Goal: Task Accomplishment & Management: Complete application form

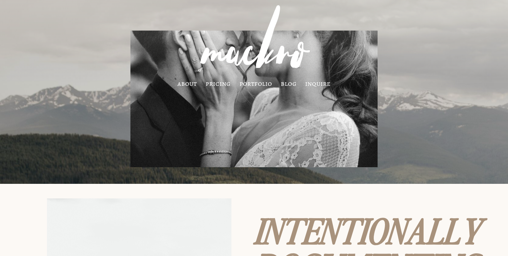
click at [220, 86] on link "pricing" at bounding box center [218, 83] width 25 height 5
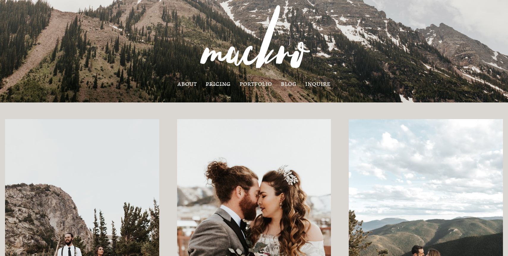
click at [313, 86] on link "inquire" at bounding box center [318, 83] width 26 height 5
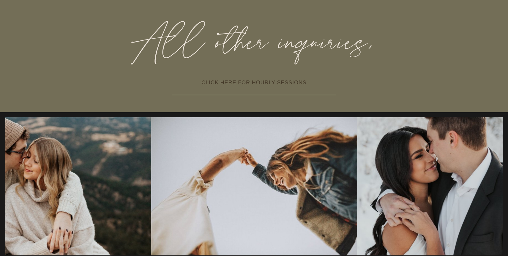
scroll to position [326, 0]
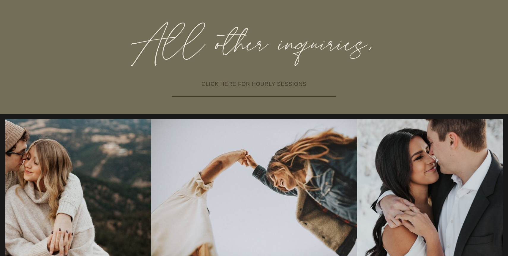
click at [277, 90] on link "CLICK HERE FOR HOURLY SESSIONS" at bounding box center [254, 84] width 164 height 25
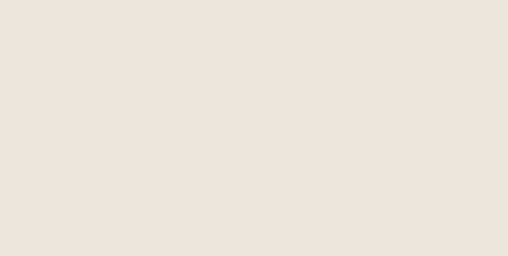
scroll to position [447, 0]
